Goal: Transaction & Acquisition: Purchase product/service

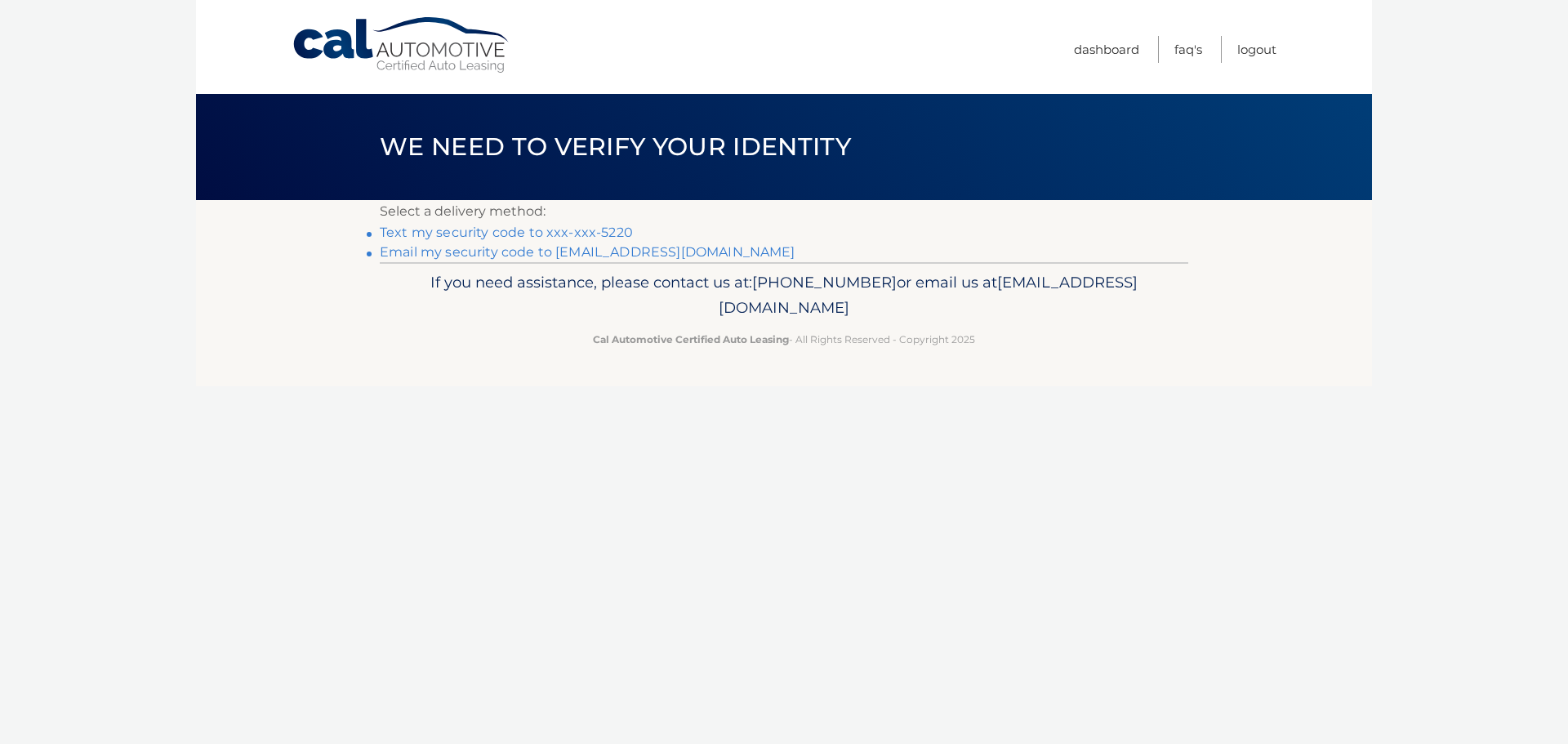
click at [545, 234] on link "Text my security code to xxx-xxx-5220" at bounding box center [506, 232] width 253 height 15
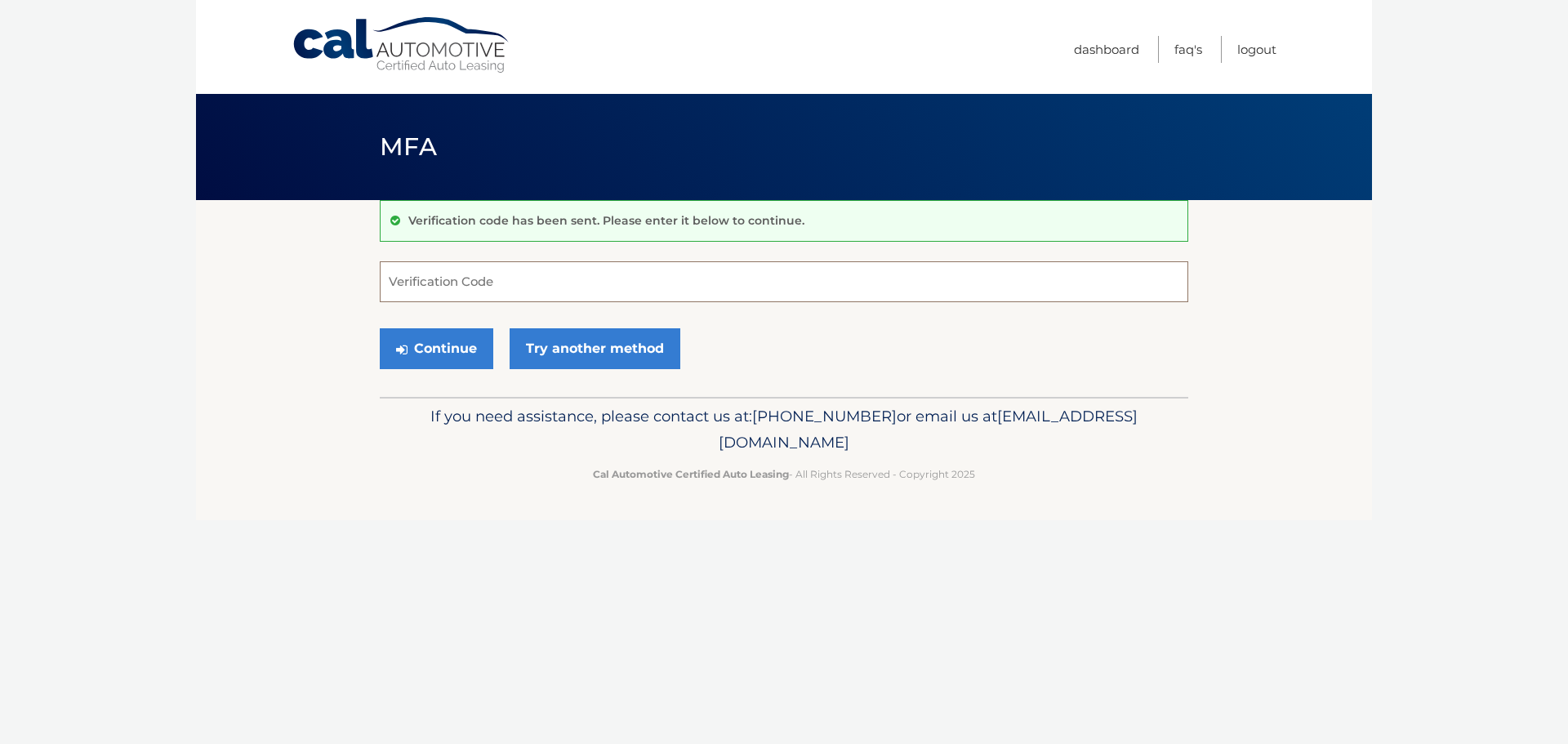
click at [657, 277] on input "Verification Code" at bounding box center [784, 281] width 808 height 40
type input "476699"
click at [446, 345] on button "Continue" at bounding box center [437, 348] width 113 height 40
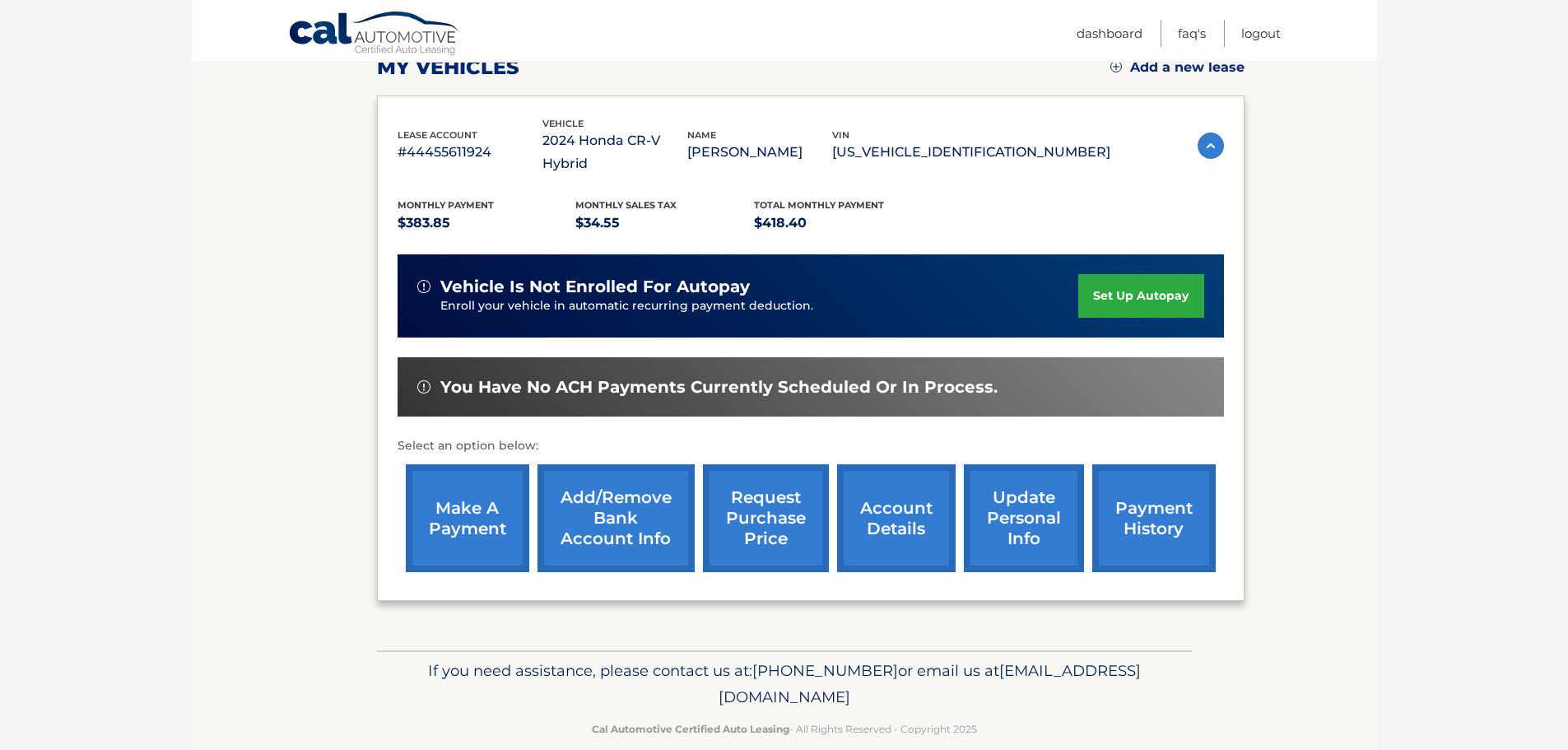
scroll to position [248, 0]
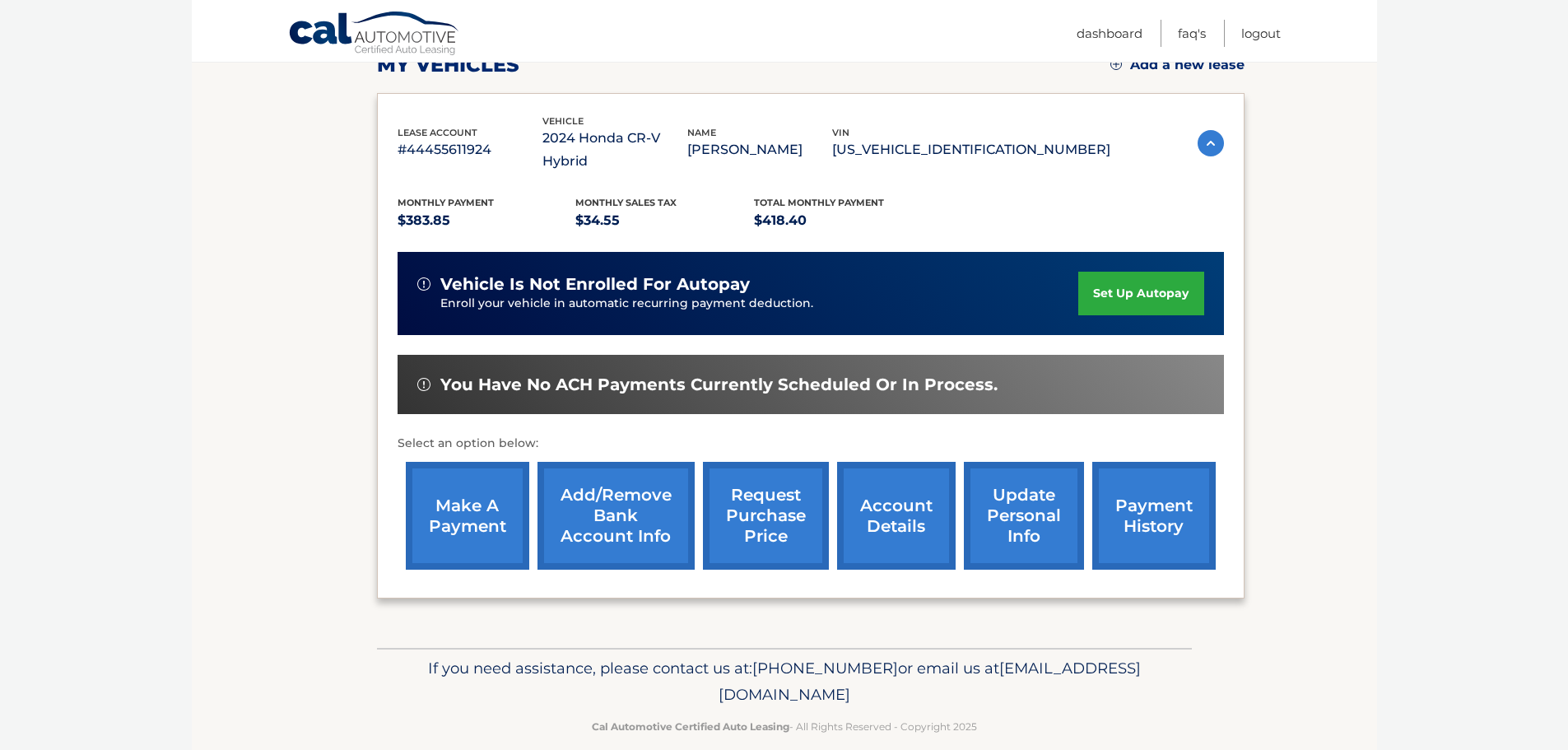
click at [448, 483] on link "make a payment" at bounding box center [467, 515] width 123 height 108
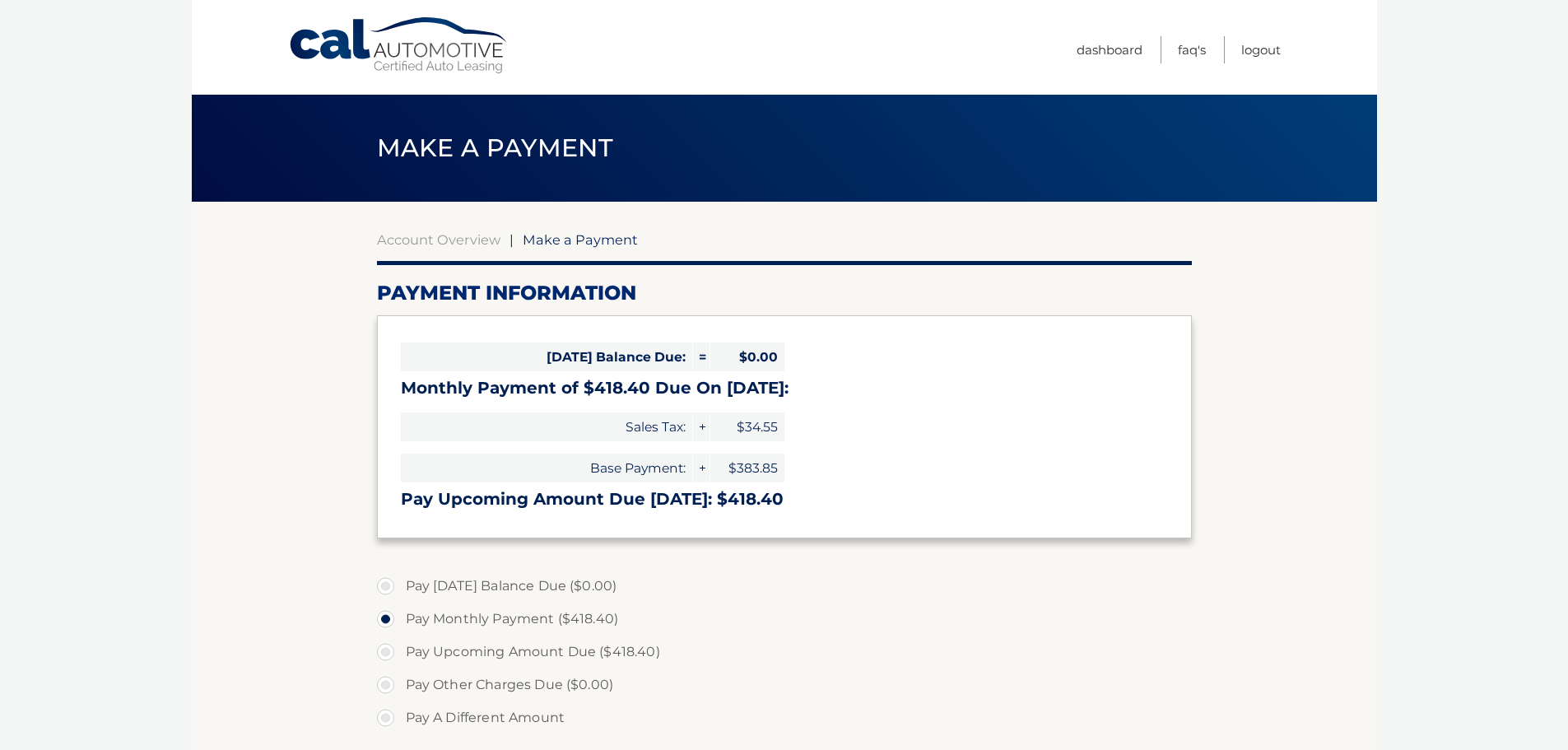
select select "NjQxZGMyZDUtZDAwNi00MGIxLTg5MDQtZGNhZTAzNmRhZTdk"
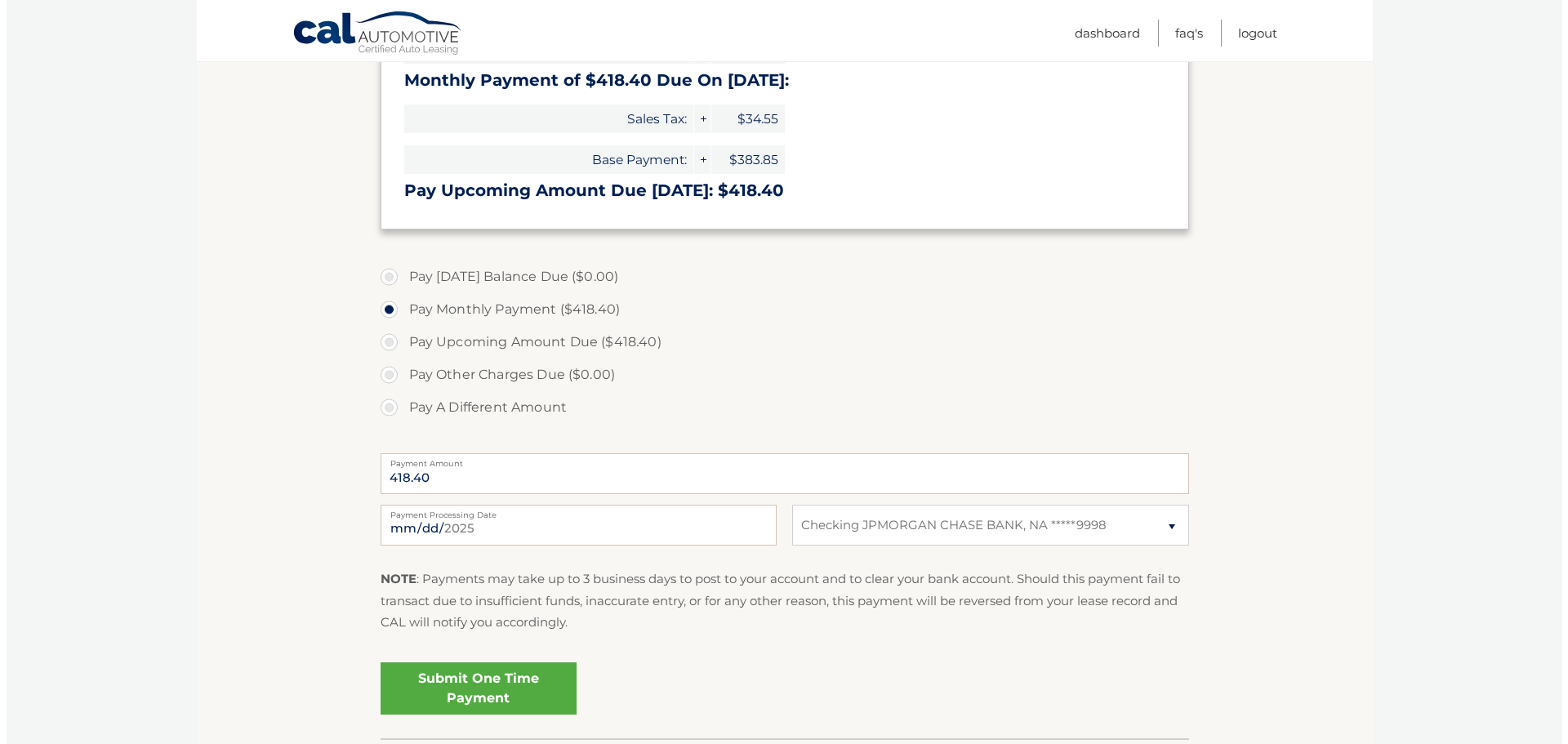
scroll to position [327, 0]
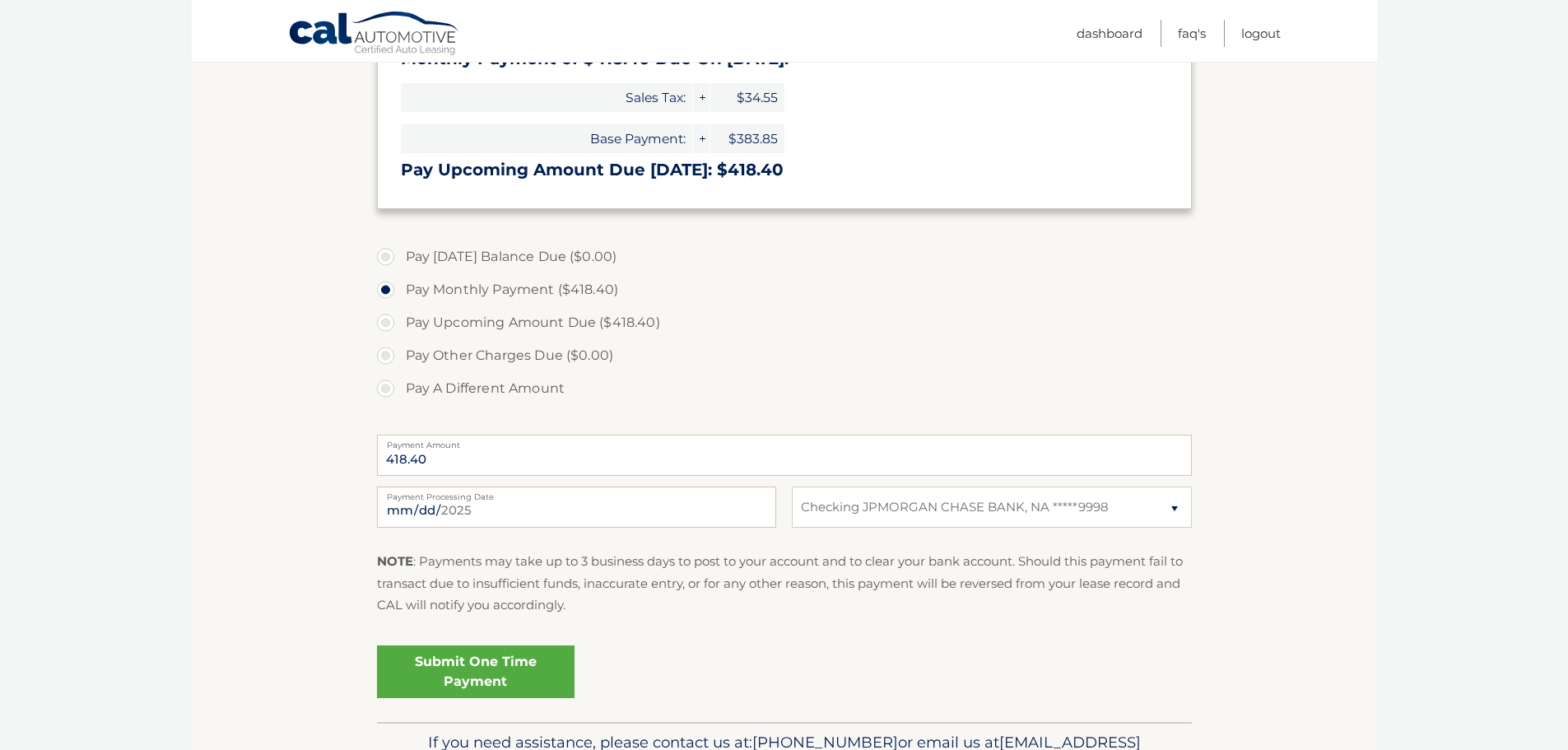
click at [511, 666] on link "Submit One Time Payment" at bounding box center [476, 671] width 198 height 53
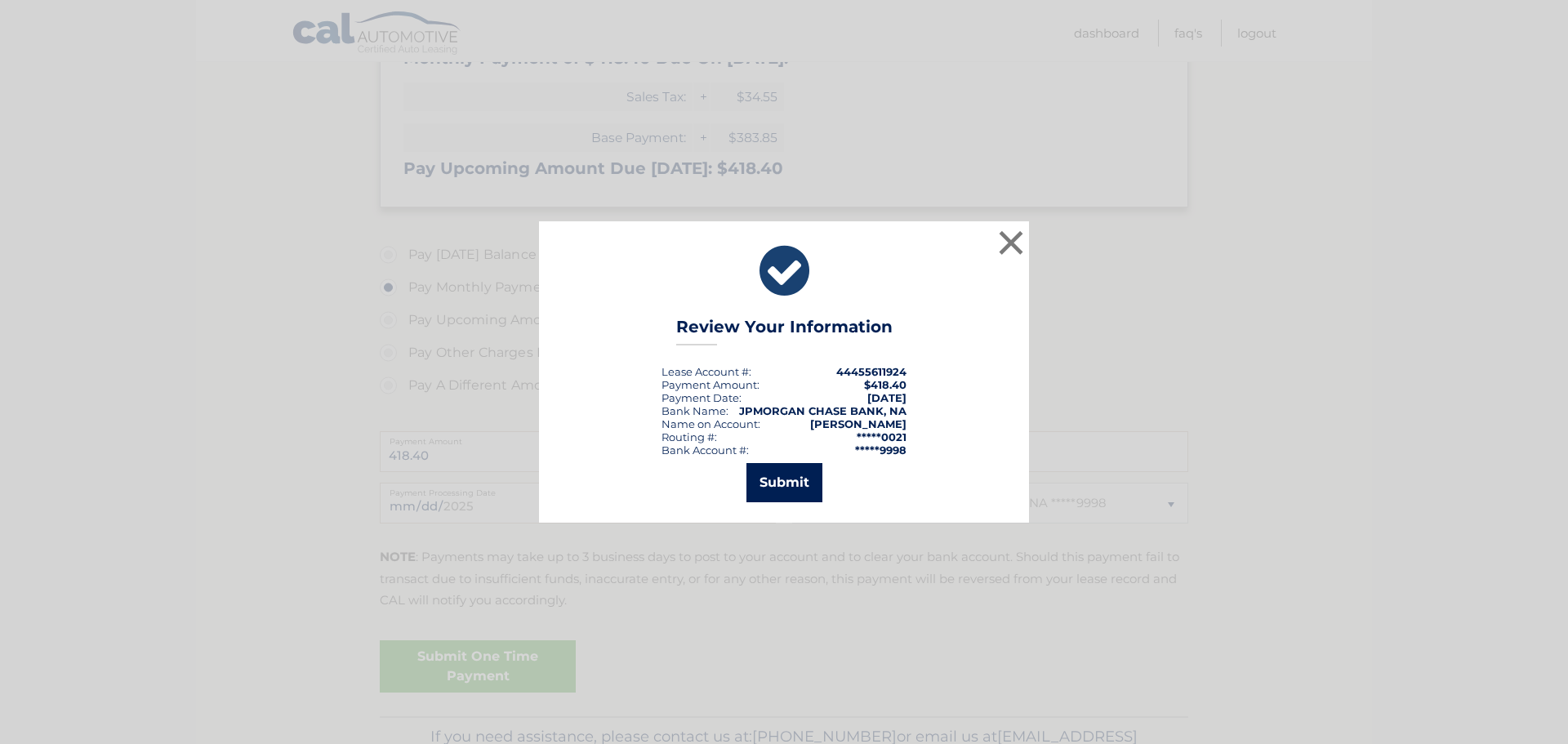
click at [799, 476] on button "Submit" at bounding box center [784, 483] width 76 height 40
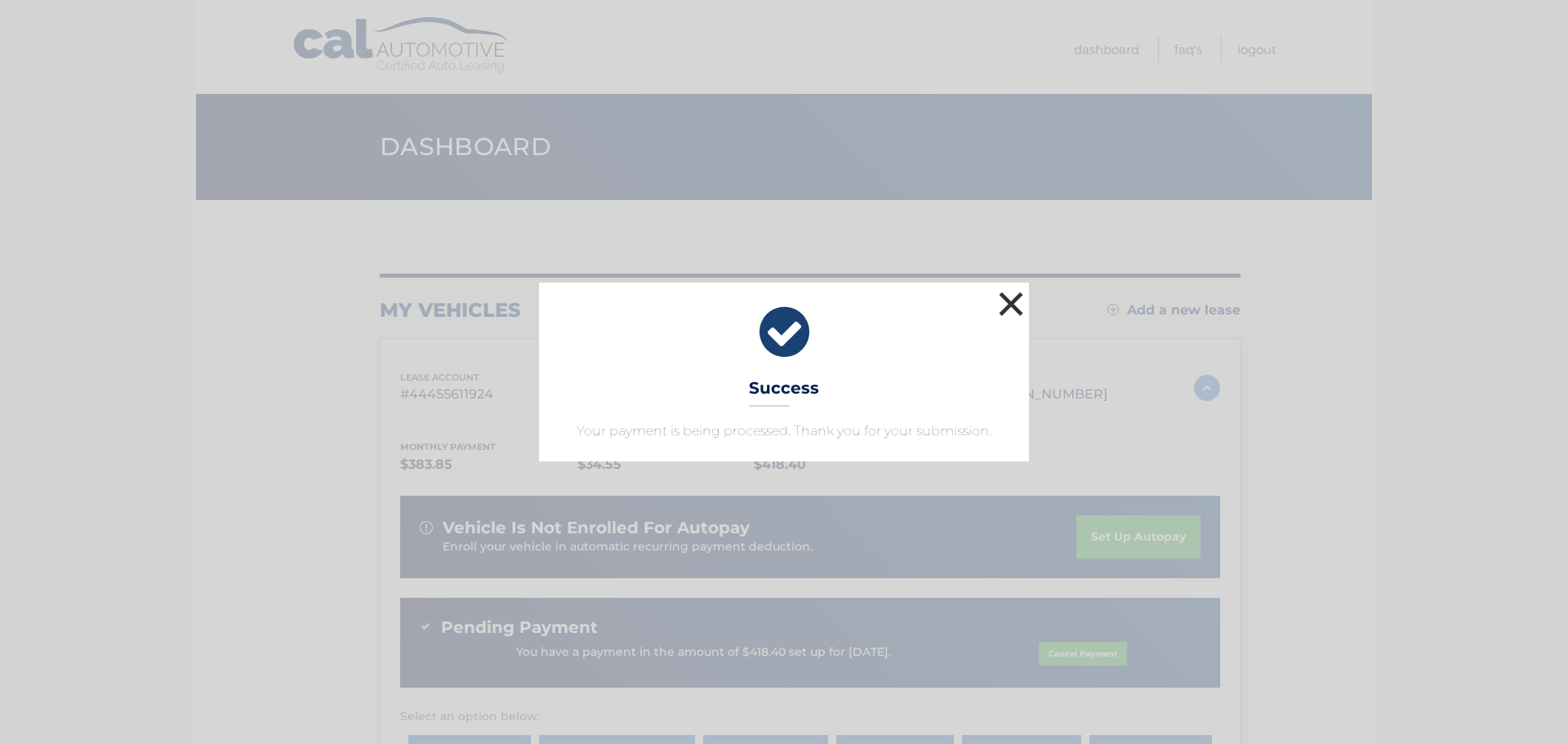
click at [1015, 296] on button "×" at bounding box center [1011, 303] width 32 height 32
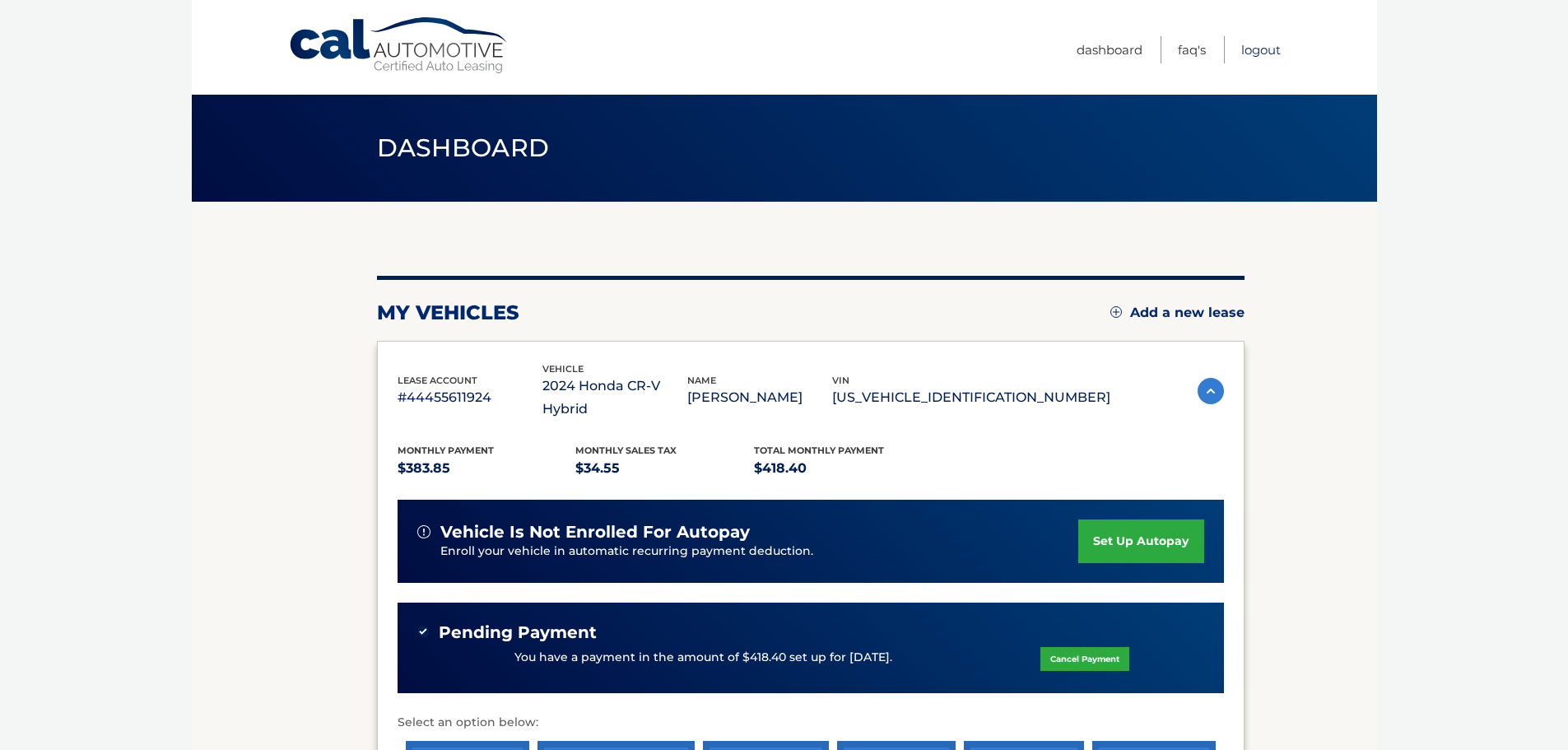
click at [1261, 47] on link "Logout" at bounding box center [1261, 50] width 40 height 27
